Goal: Find specific page/section: Find specific page/section

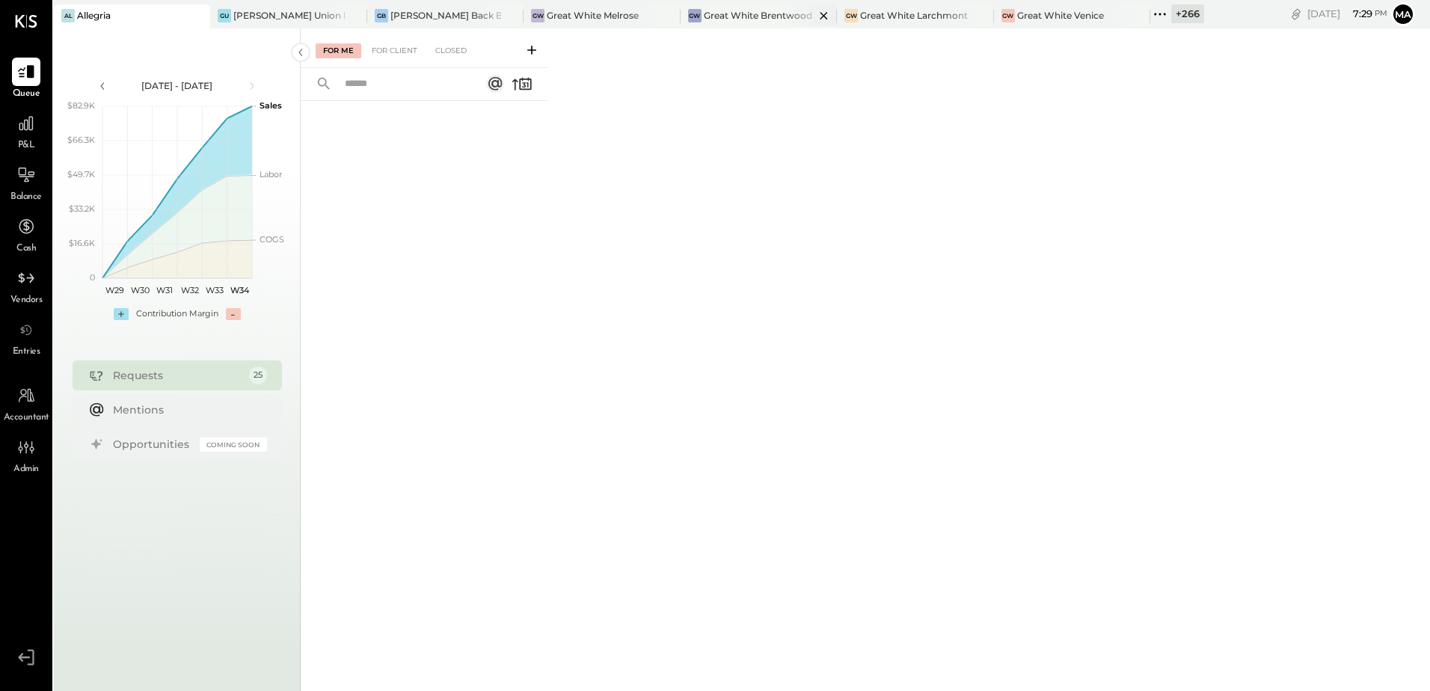
click at [734, 22] on div "GW Great White Brentwood" at bounding box center [759, 16] width 156 height 24
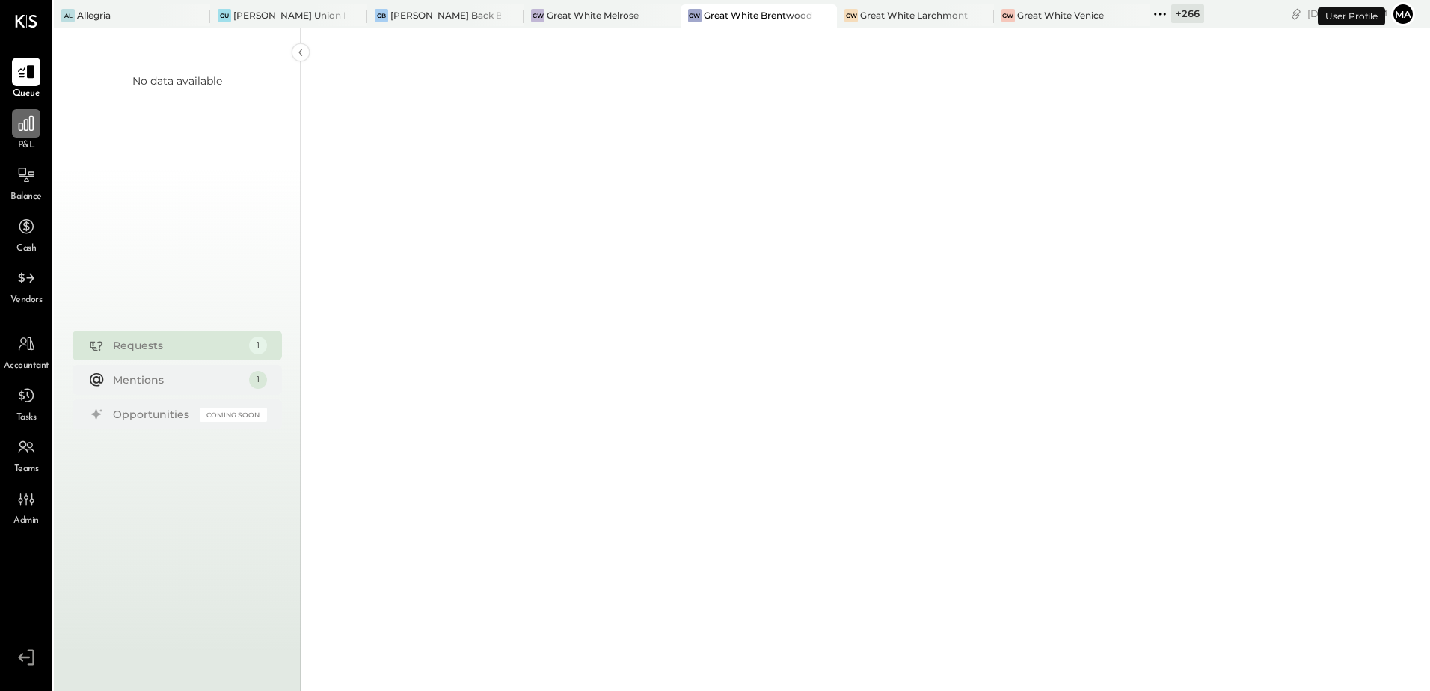
click at [17, 130] on icon at bounding box center [25, 123] width 19 height 19
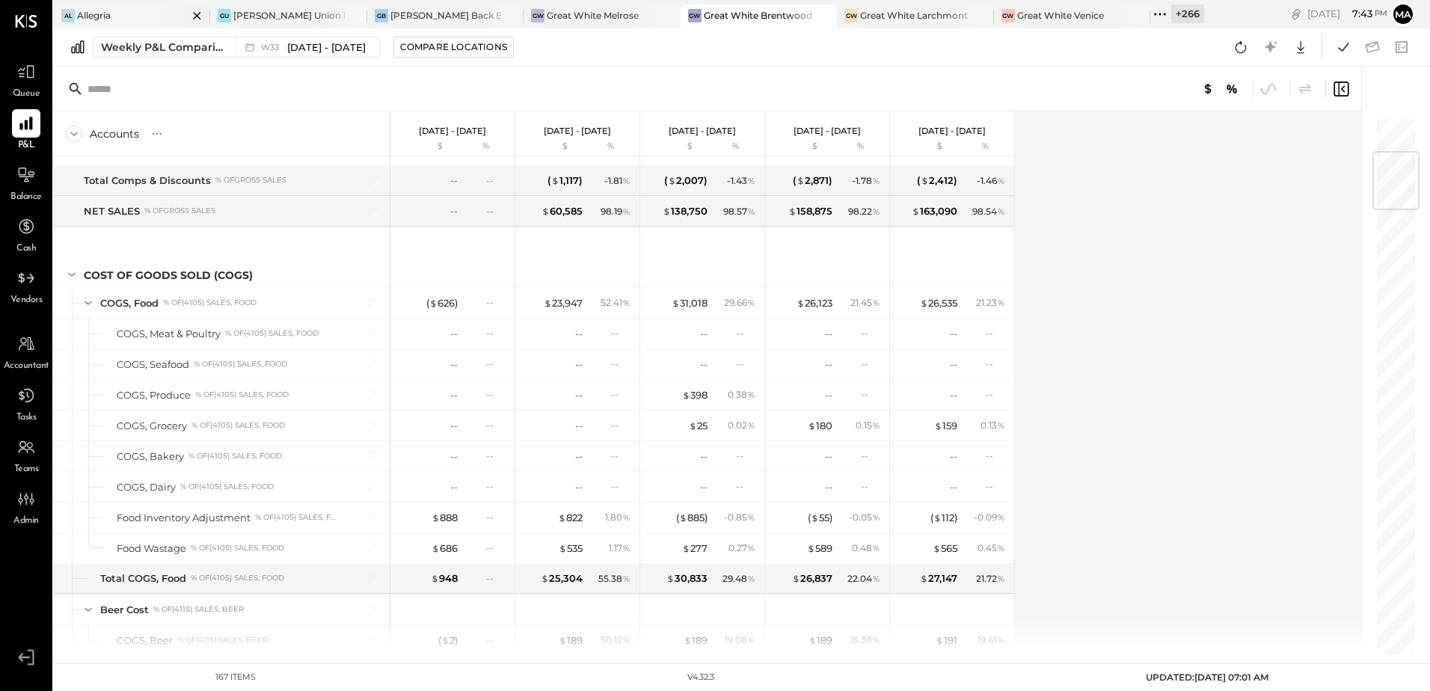
scroll to position [299, 0]
